Goal: Task Accomplishment & Management: Manage account settings

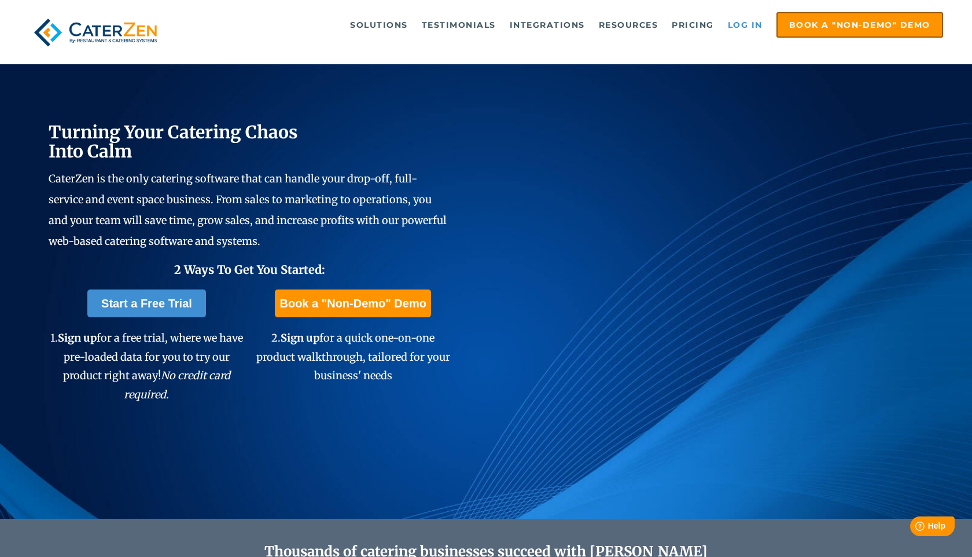
click at [743, 23] on link "Log in" at bounding box center [745, 24] width 46 height 23
drag, startPoint x: 745, startPoint y: 24, endPoint x: 738, endPoint y: 25, distance: 7.5
click at [745, 24] on link "Log in" at bounding box center [745, 24] width 46 height 23
click at [744, 25] on link "Log in" at bounding box center [745, 24] width 46 height 23
drag, startPoint x: 735, startPoint y: 24, endPoint x: 696, endPoint y: 23, distance: 39.3
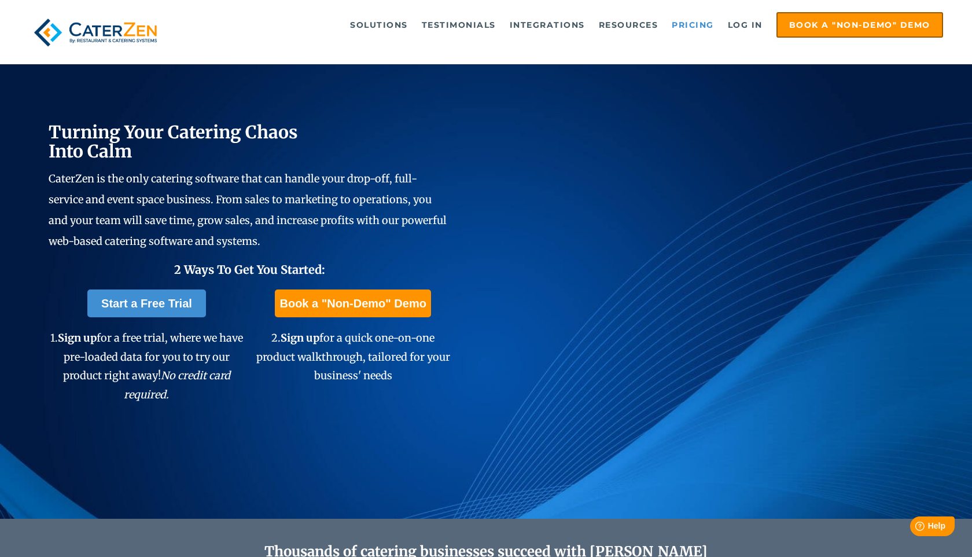
click at [735, 24] on link "Log in" at bounding box center [745, 24] width 46 height 23
click at [752, 25] on link "Log in" at bounding box center [745, 24] width 46 height 23
